Goal: Task Accomplishment & Management: Use online tool/utility

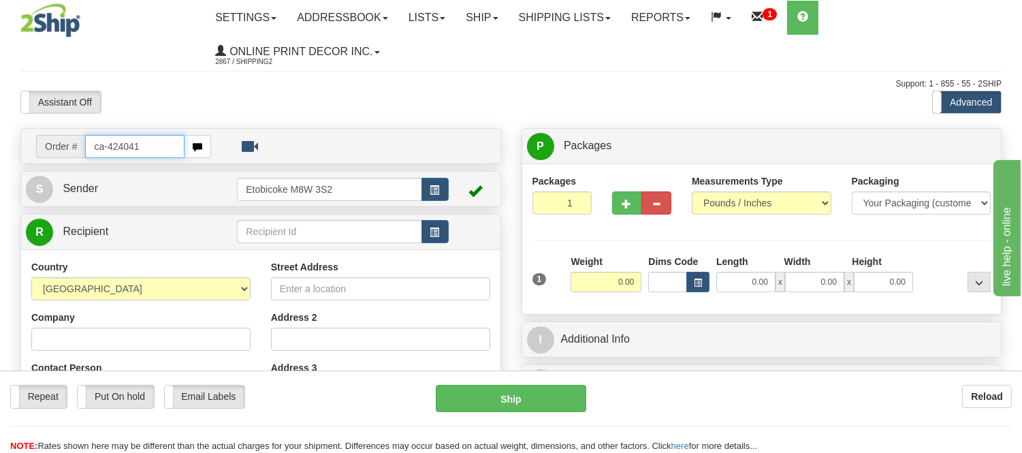
type input "ca-424041"
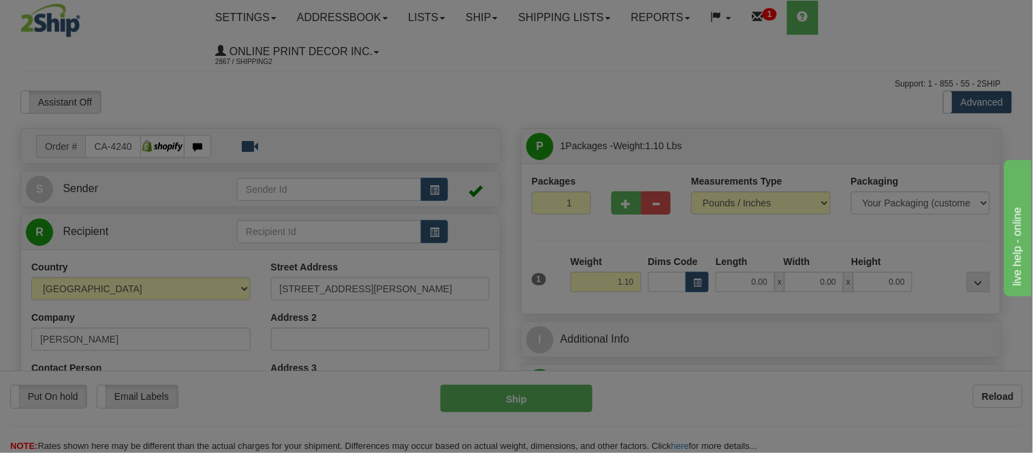
type input "MONCTON"
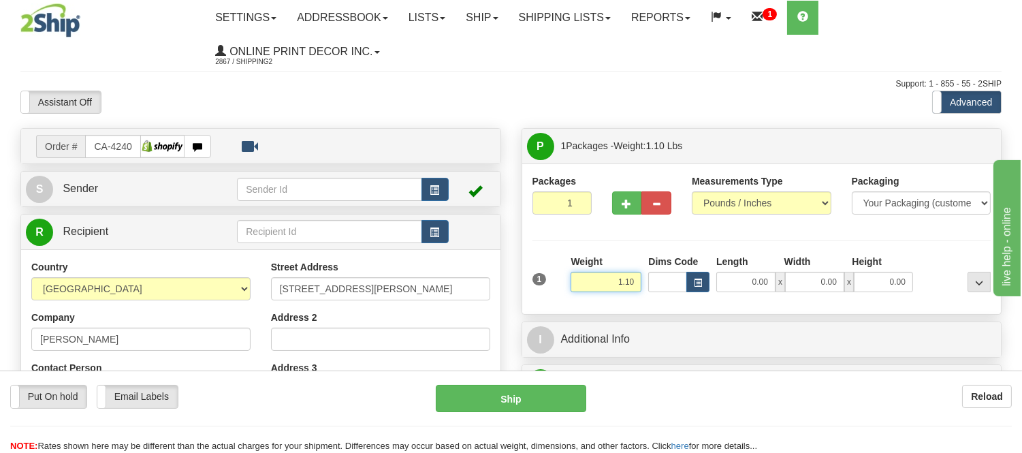
drag, startPoint x: 637, startPoint y: 277, endPoint x: 567, endPoint y: 280, distance: 69.5
click at [569, 286] on div "Weight 1.10" at bounding box center [606, 279] width 78 height 48
type input "15.98"
click at [690, 280] on button "button" at bounding box center [697, 282] width 23 height 20
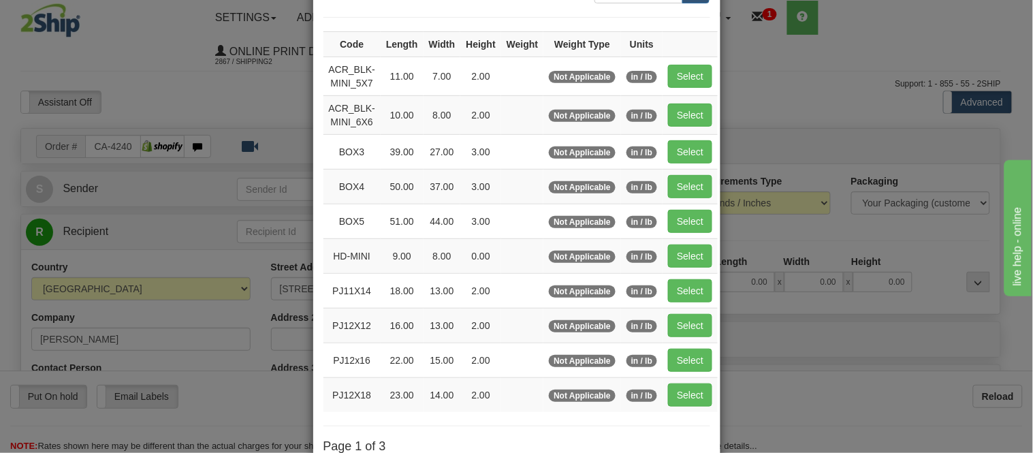
scroll to position [227, 0]
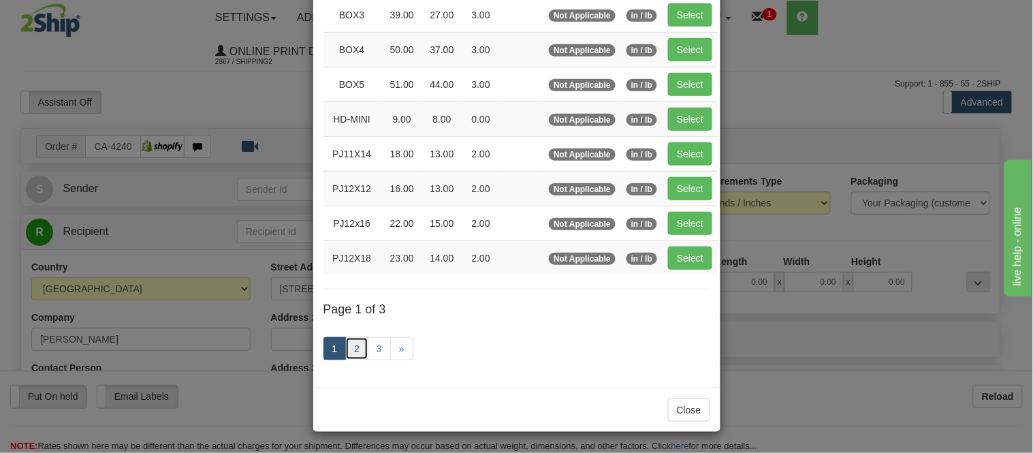
click at [345, 352] on link "2" at bounding box center [356, 348] width 23 height 23
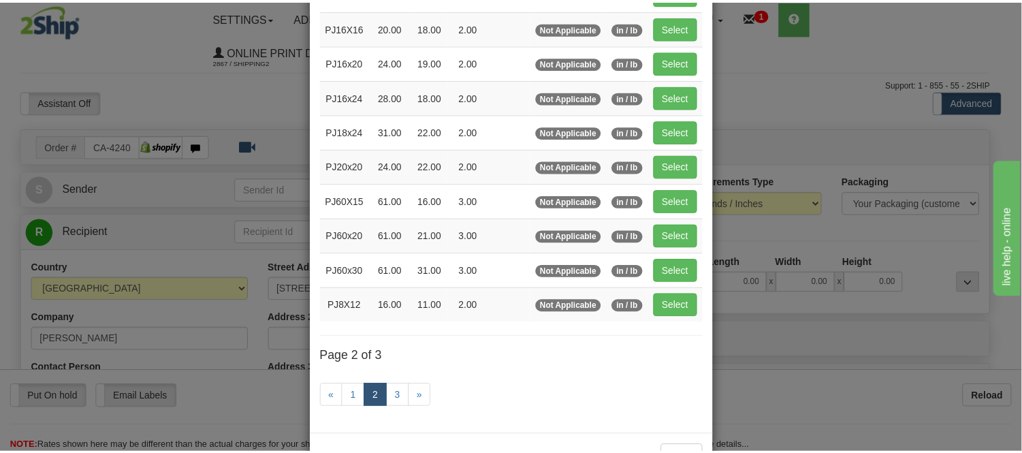
scroll to position [146, 0]
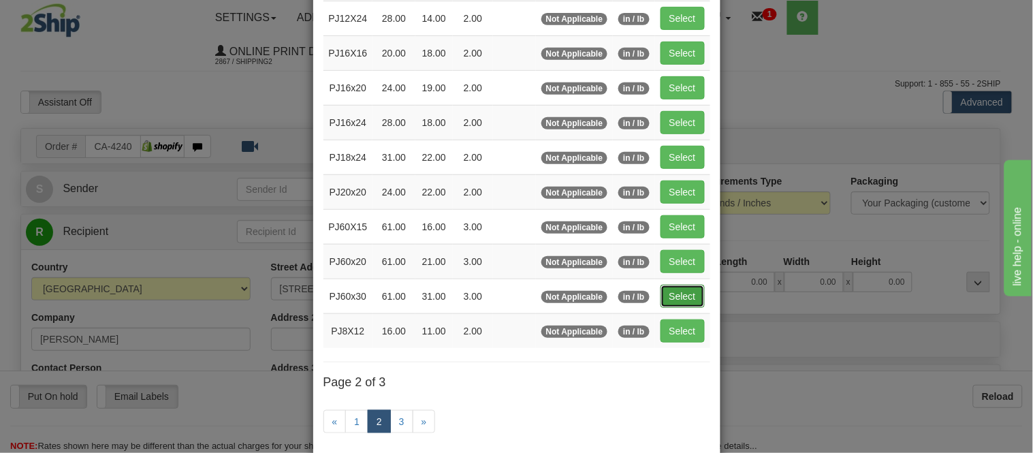
click at [674, 293] on button "Select" at bounding box center [682, 296] width 44 height 23
type input "PJ60x30"
type input "61.00"
type input "31.00"
type input "3.00"
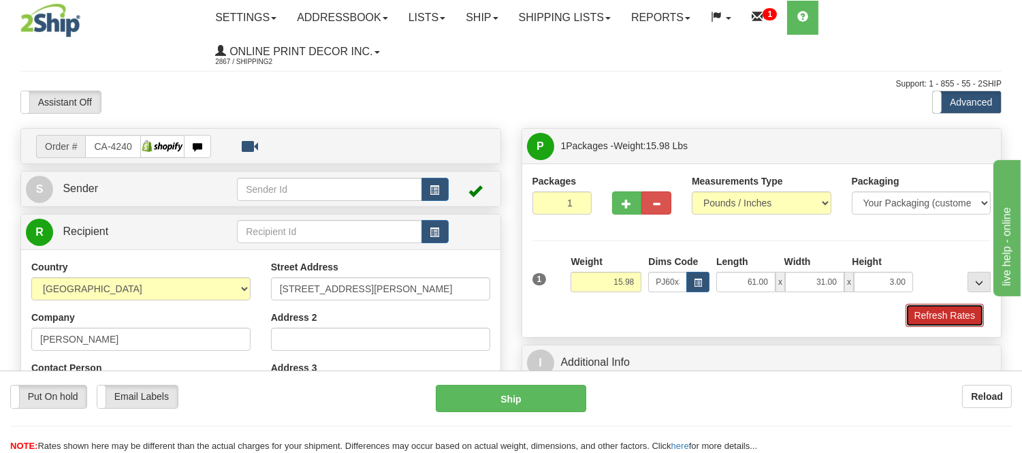
click at [938, 308] on button "Refresh Rates" at bounding box center [944, 315] width 78 height 23
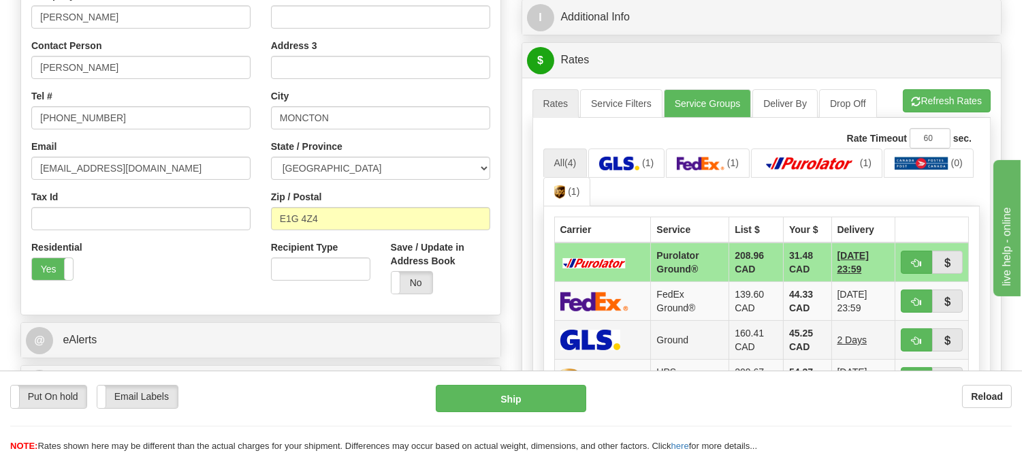
scroll to position [453, 0]
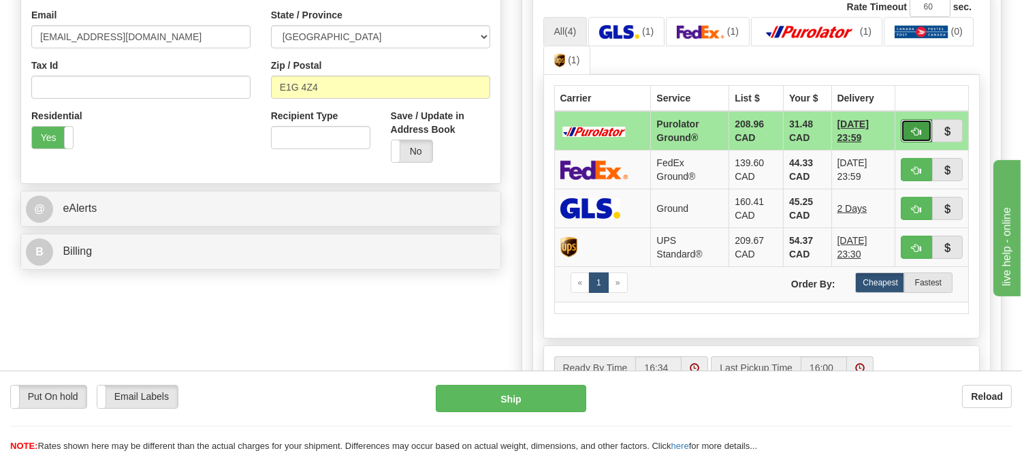
click at [924, 127] on button "button" at bounding box center [916, 130] width 31 height 23
type input "260"
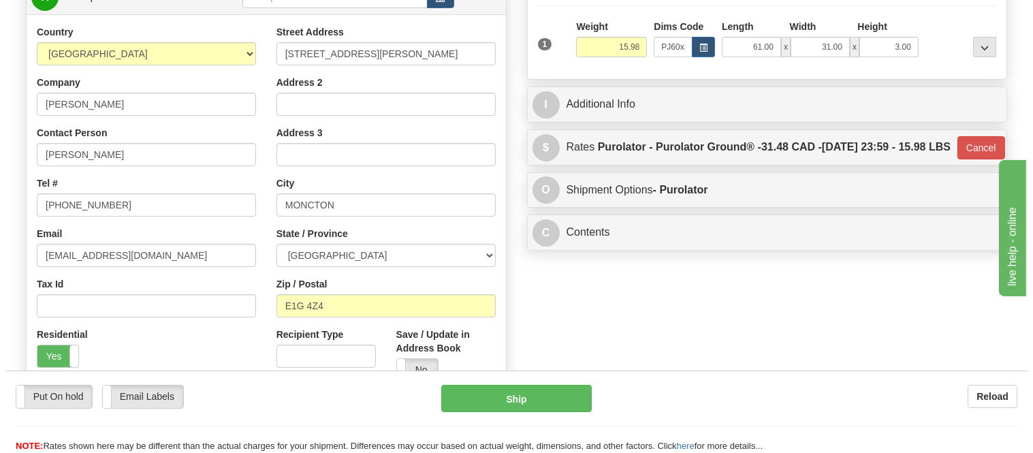
scroll to position [227, 0]
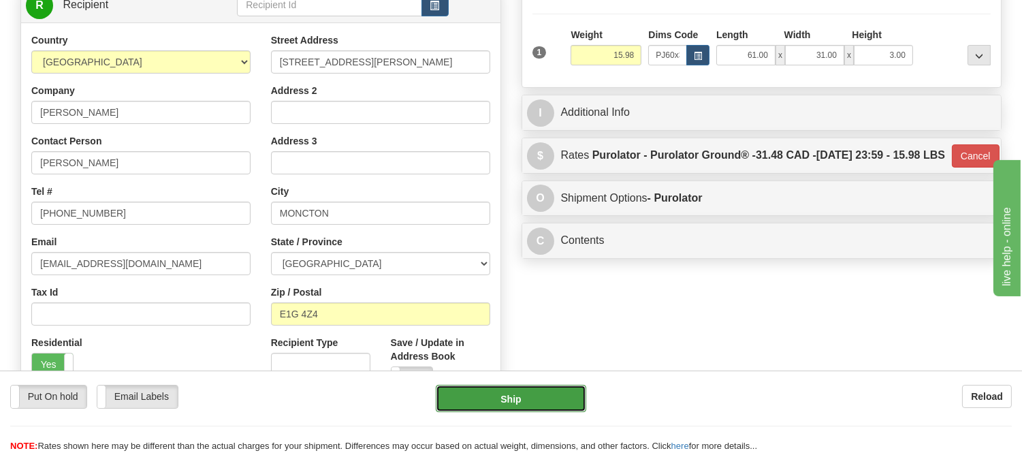
click at [526, 404] on button "Ship" at bounding box center [511, 398] width 150 height 27
